Goal: Task Accomplishment & Management: Use online tool/utility

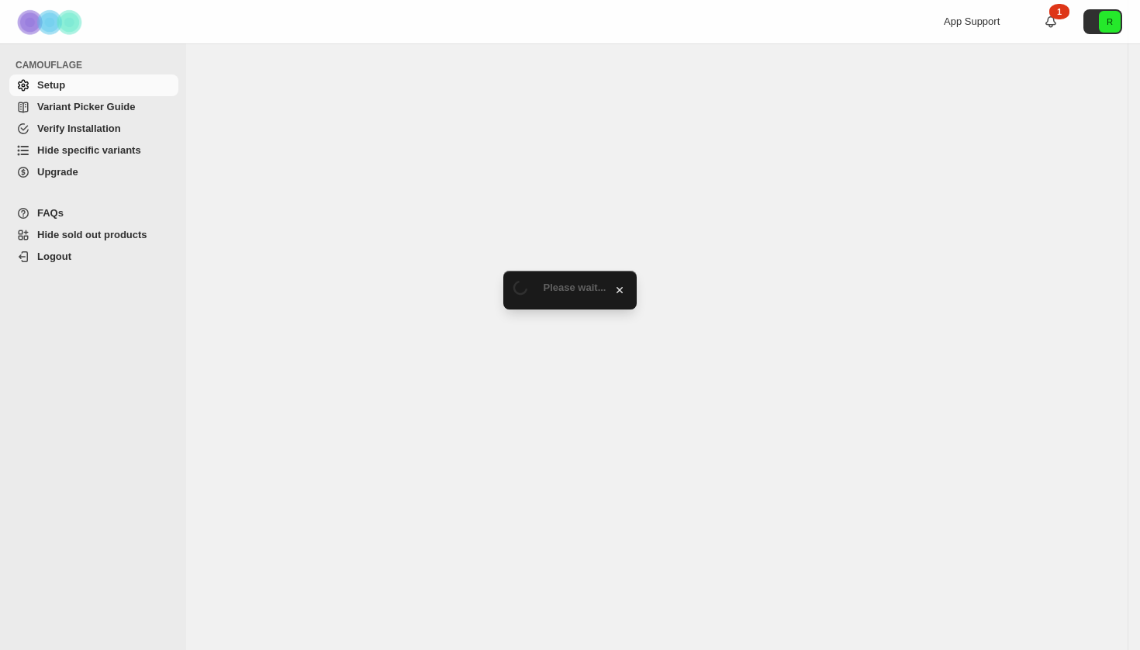
click at [67, 151] on span "Hide specific variants" at bounding box center [89, 150] width 104 height 12
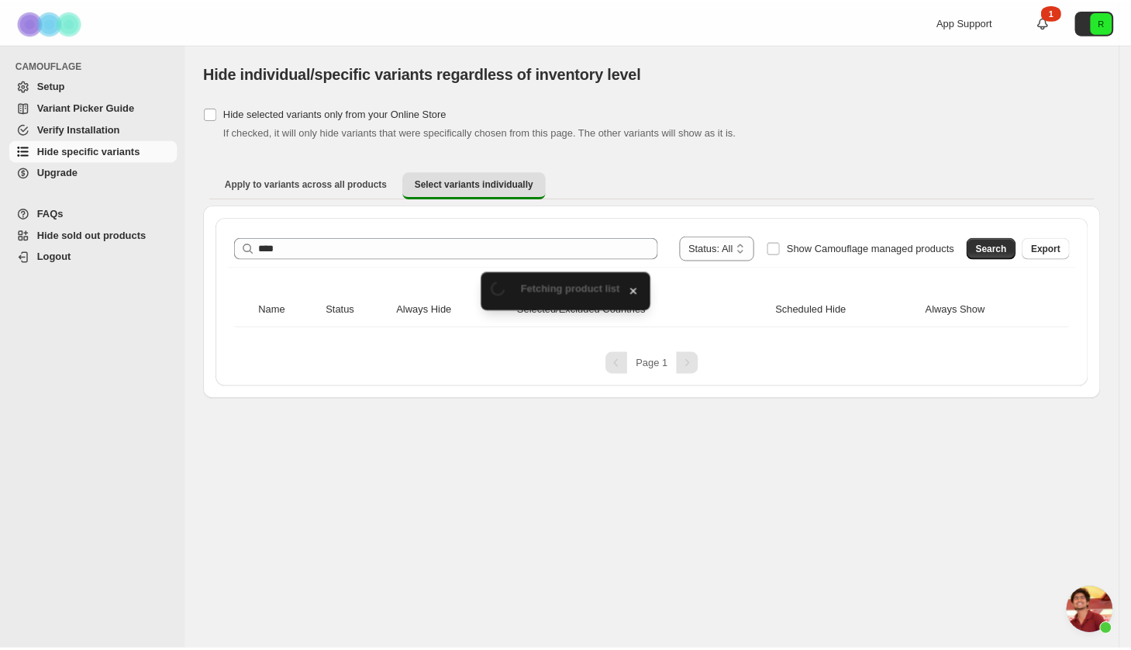
scroll to position [5545, 0]
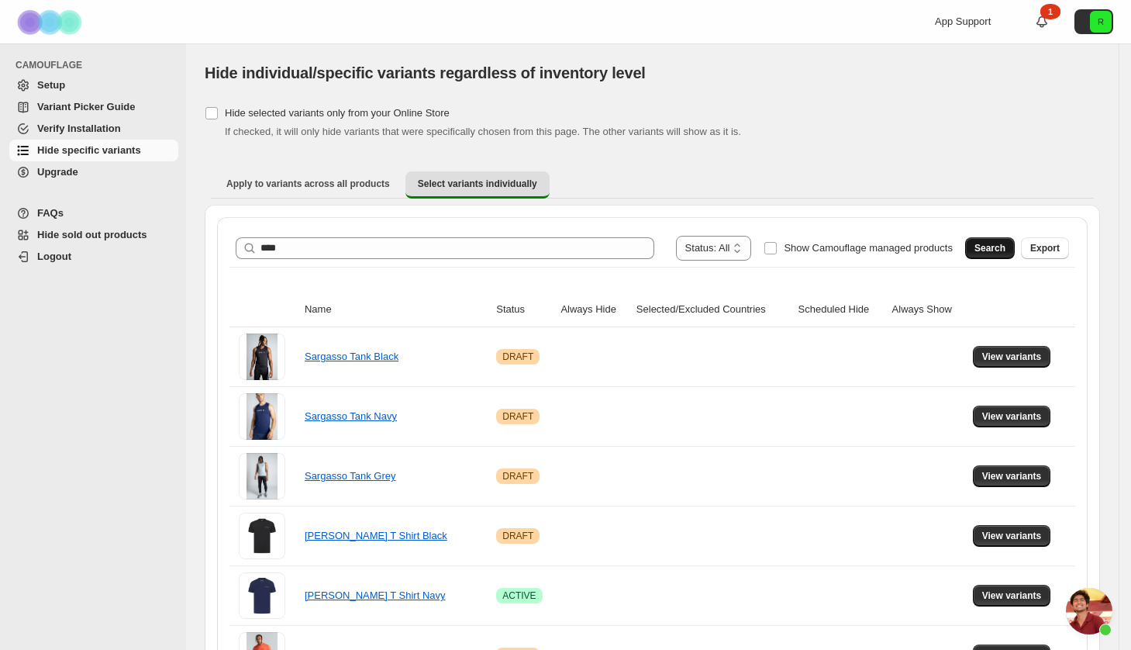
type input "****"
click at [1001, 244] on span "Search" at bounding box center [990, 248] width 31 height 12
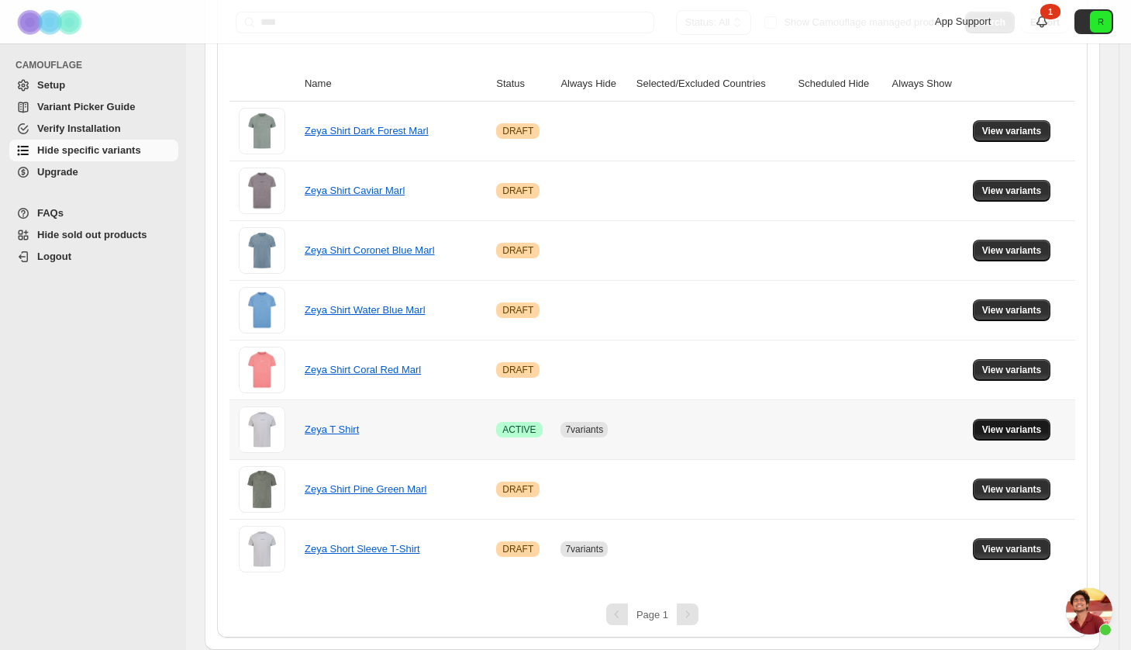
scroll to position [226, 0]
click at [1005, 429] on span "View variants" at bounding box center [1013, 429] width 60 height 12
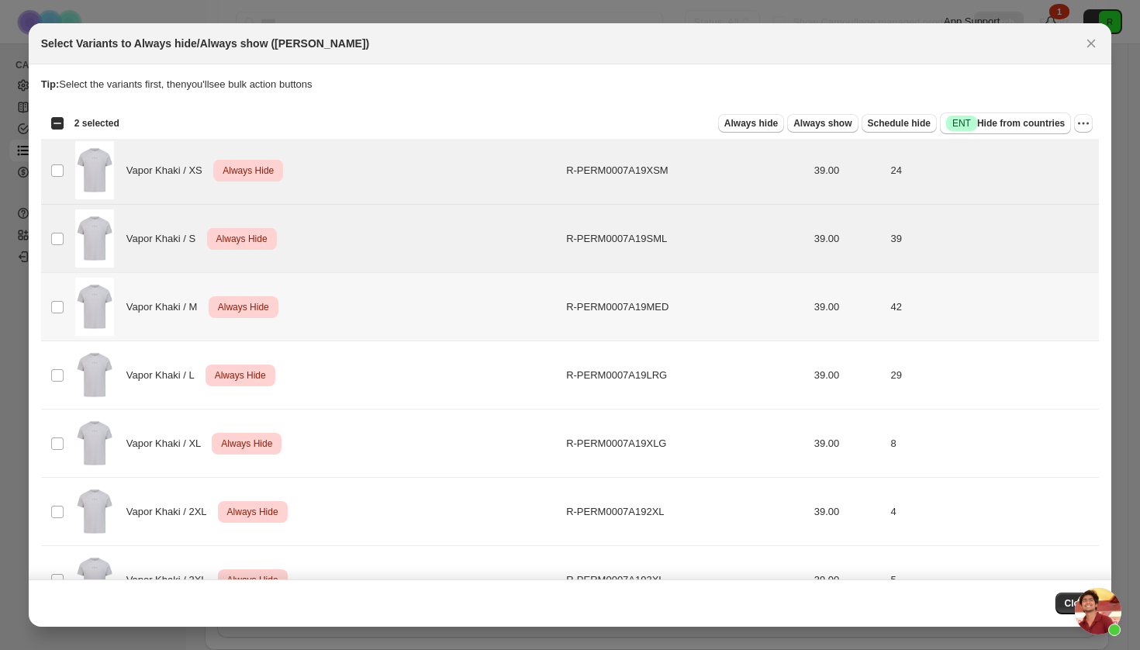
click at [60, 315] on td "Select product variant" at bounding box center [55, 307] width 29 height 68
click at [60, 366] on td "Select product variant" at bounding box center [55, 375] width 29 height 68
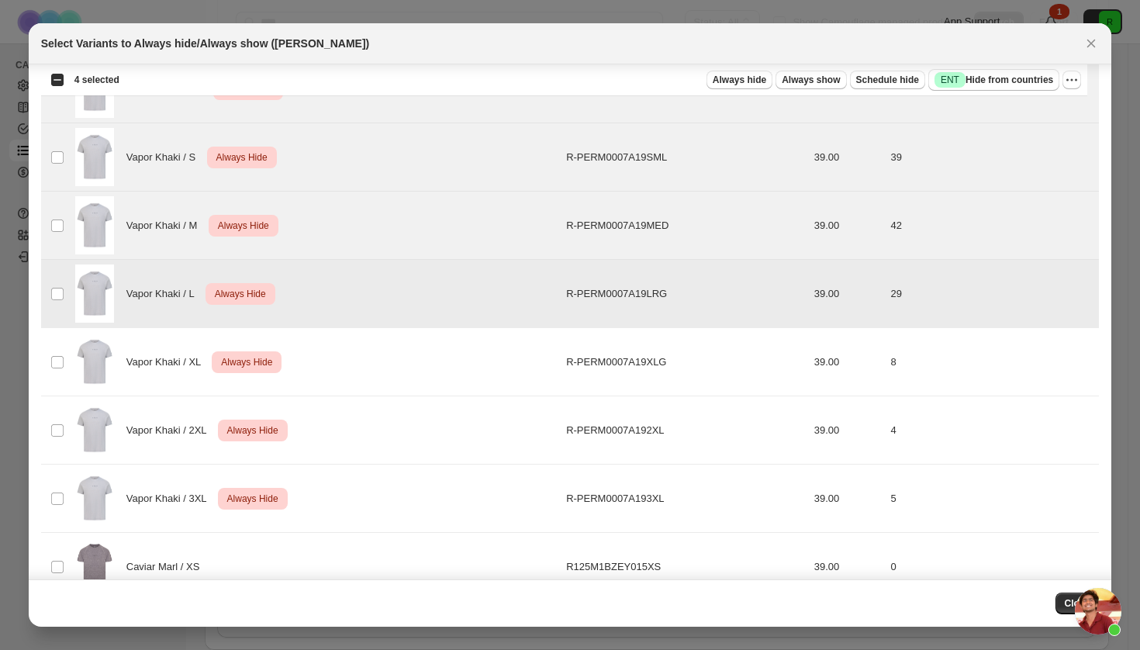
scroll to position [181, 0]
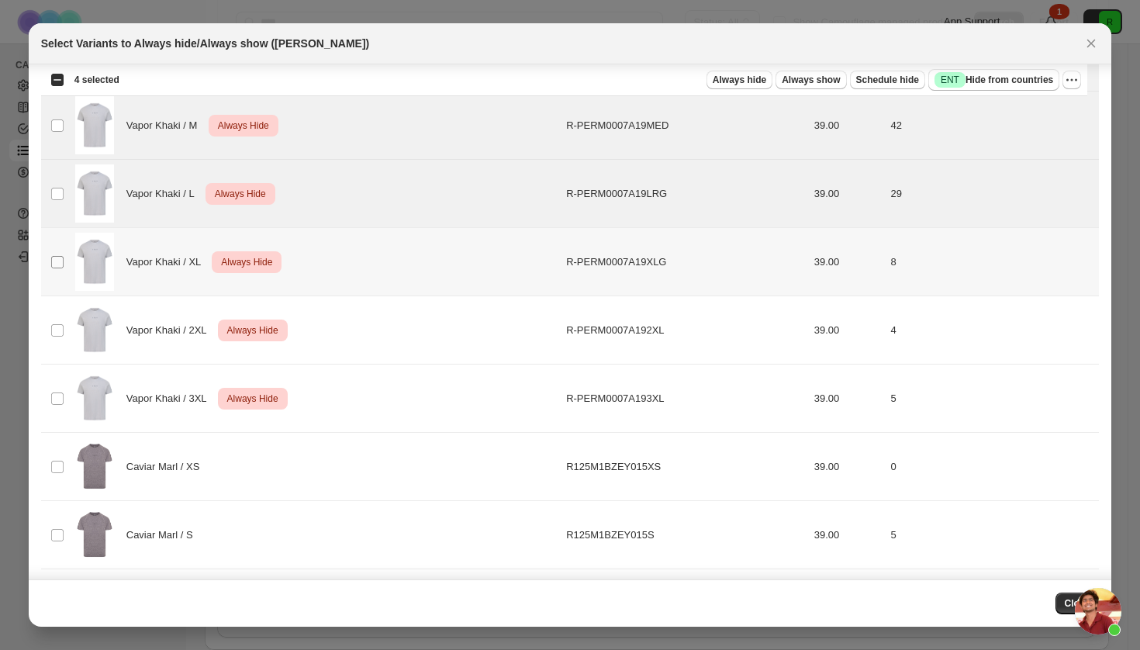
click at [57, 255] on span ":r6:" at bounding box center [57, 262] width 14 height 14
click at [57, 321] on td "Select product variant" at bounding box center [55, 330] width 29 height 68
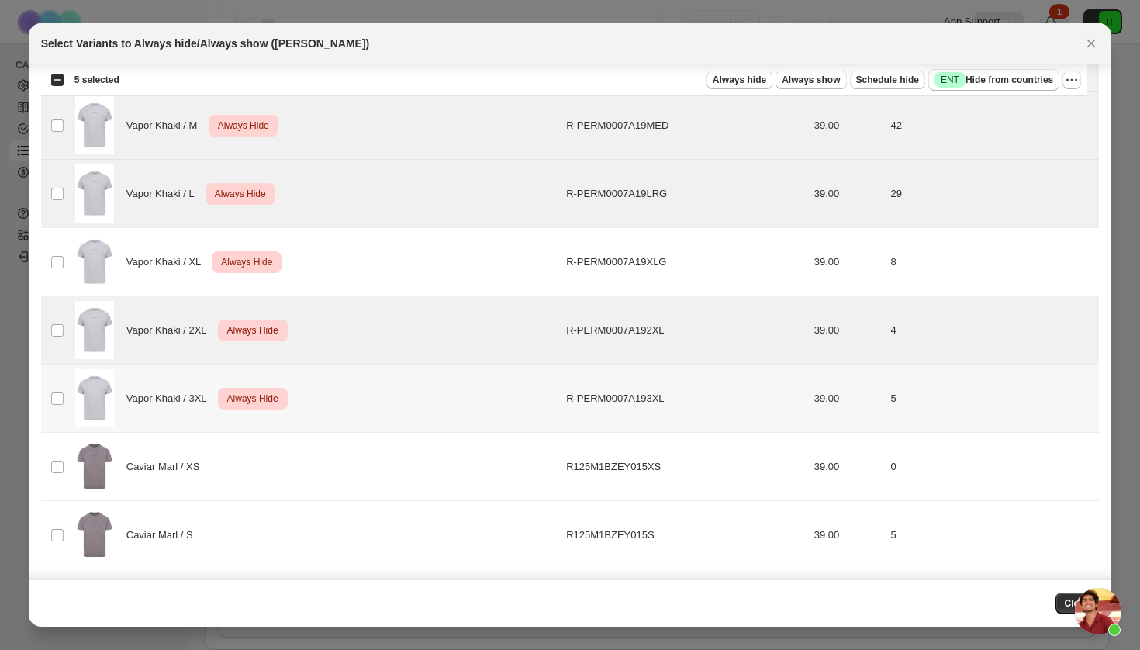
click at [57, 383] on td "Select product variant" at bounding box center [55, 398] width 29 height 68
click at [64, 269] on td "Select product variant" at bounding box center [55, 262] width 29 height 68
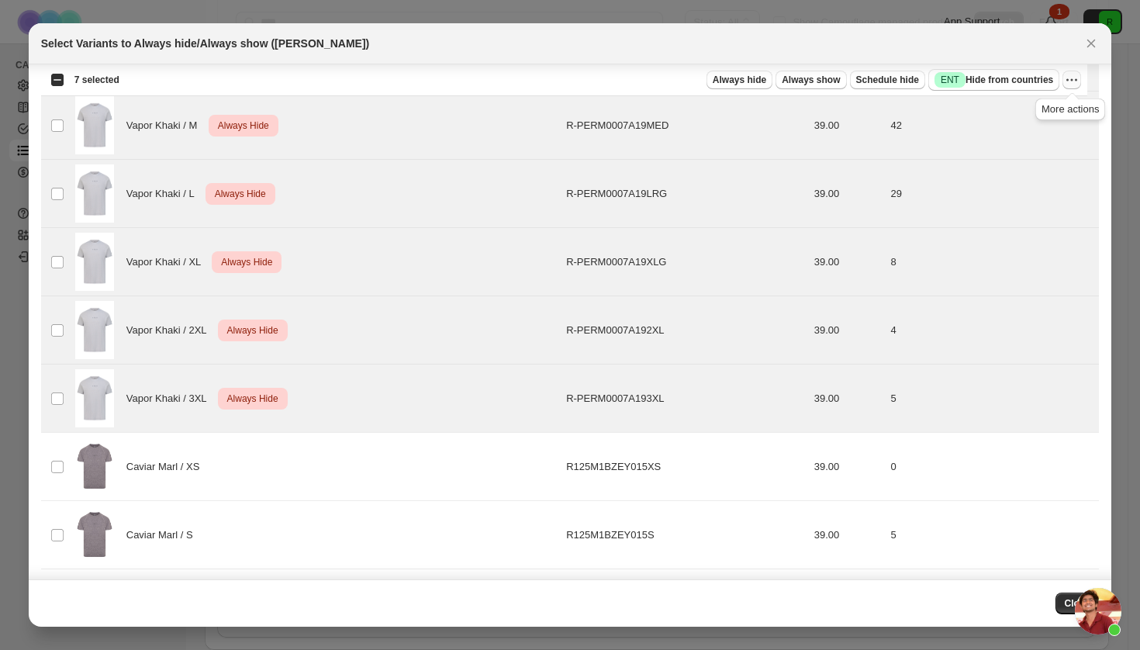
click at [1076, 81] on icon "More actions" at bounding box center [1076, 80] width 2 height 2
click at [1013, 113] on span "Undo always hide" at bounding box center [999, 111] width 80 height 12
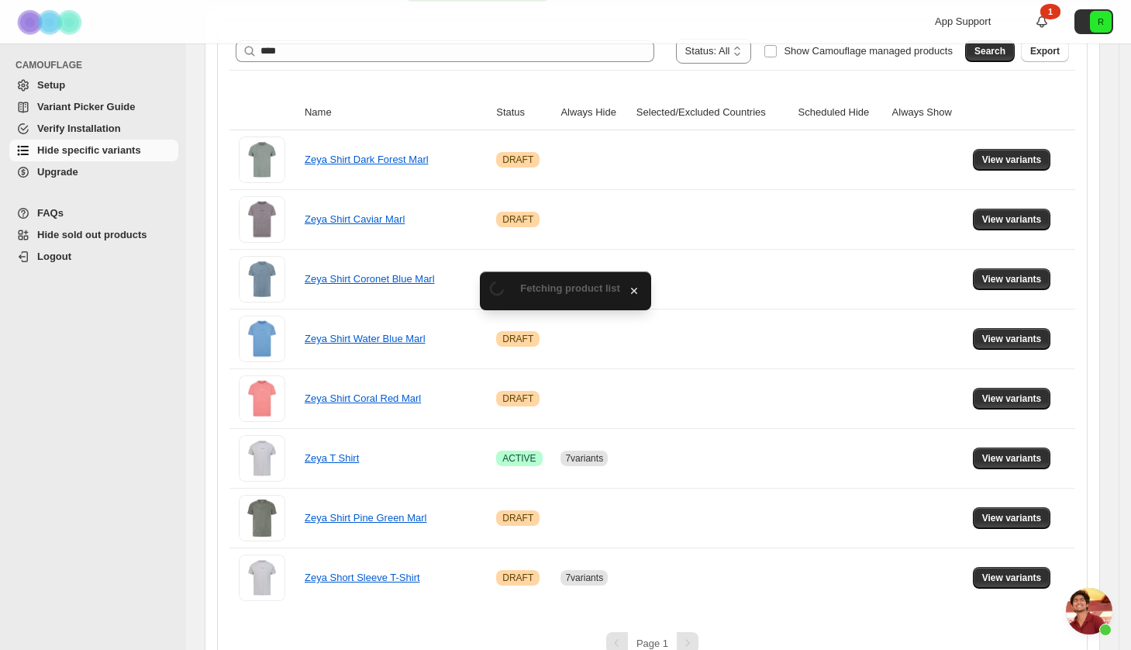
scroll to position [226, 0]
